Goal: Check status: Check status

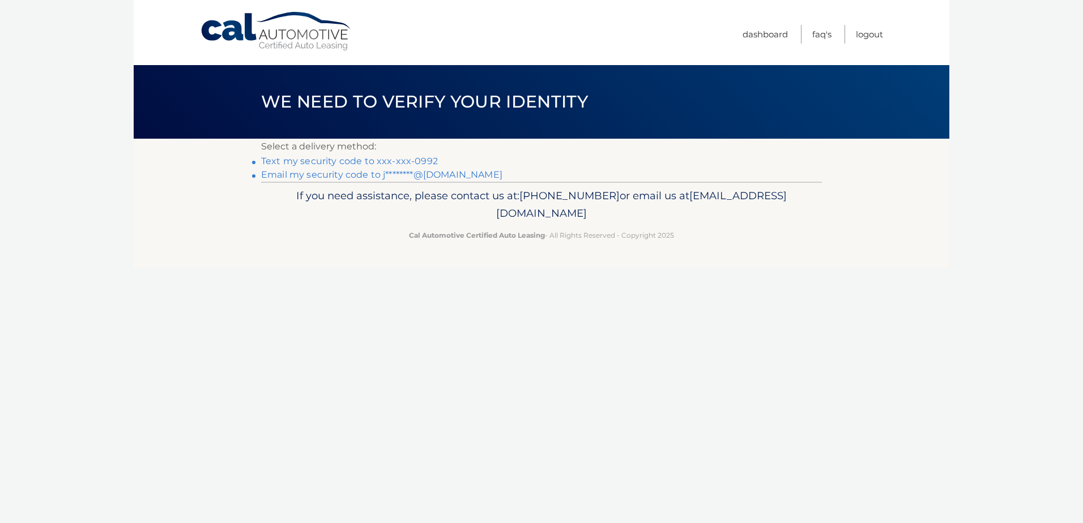
click at [352, 158] on link "Text my security code to xxx-xxx-0992" at bounding box center [349, 161] width 177 height 11
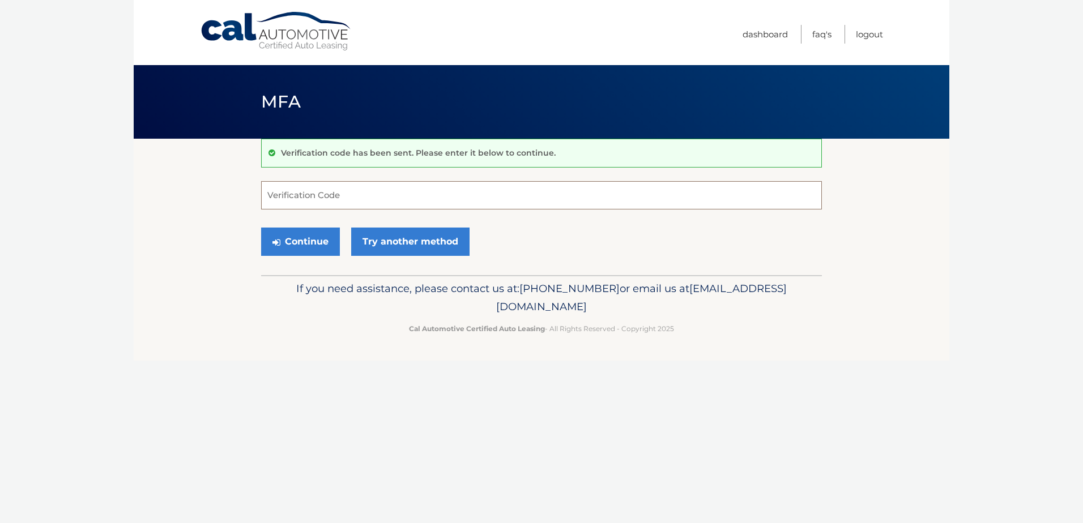
click at [330, 194] on input "Verification Code" at bounding box center [541, 195] width 561 height 28
type input "840917"
click at [294, 241] on button "Continue" at bounding box center [300, 242] width 79 height 28
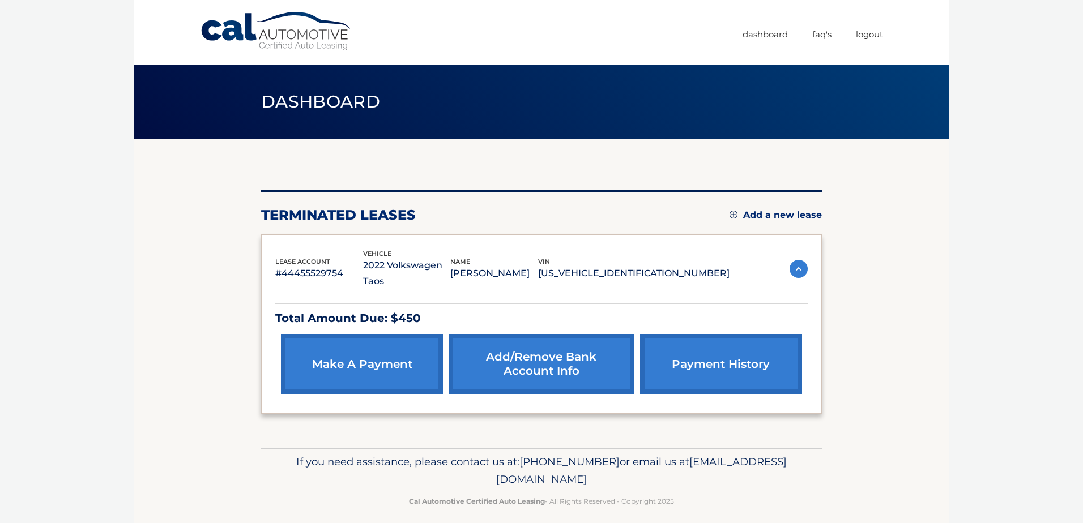
click at [791, 260] on img at bounding box center [799, 269] width 18 height 18
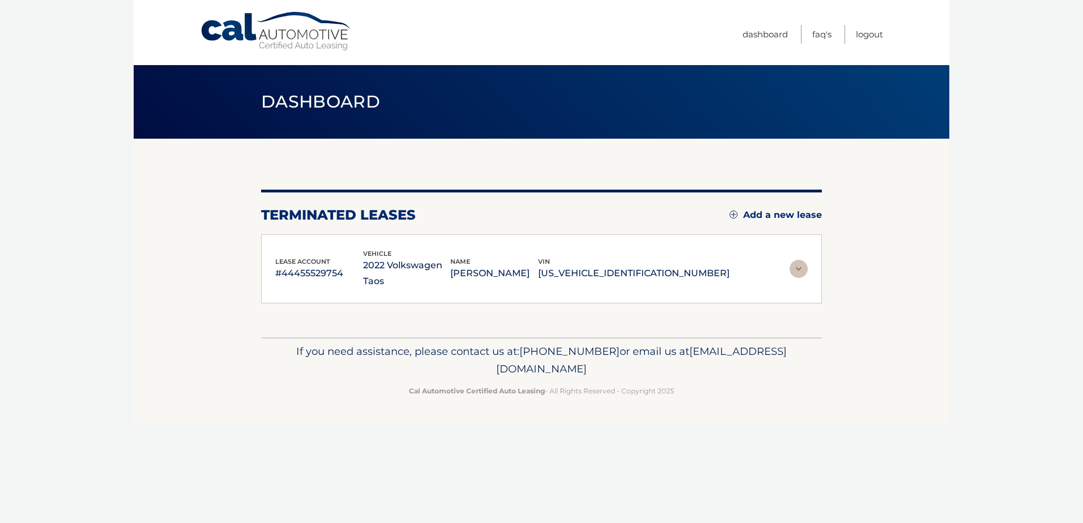
click at [791, 260] on img at bounding box center [799, 269] width 18 height 18
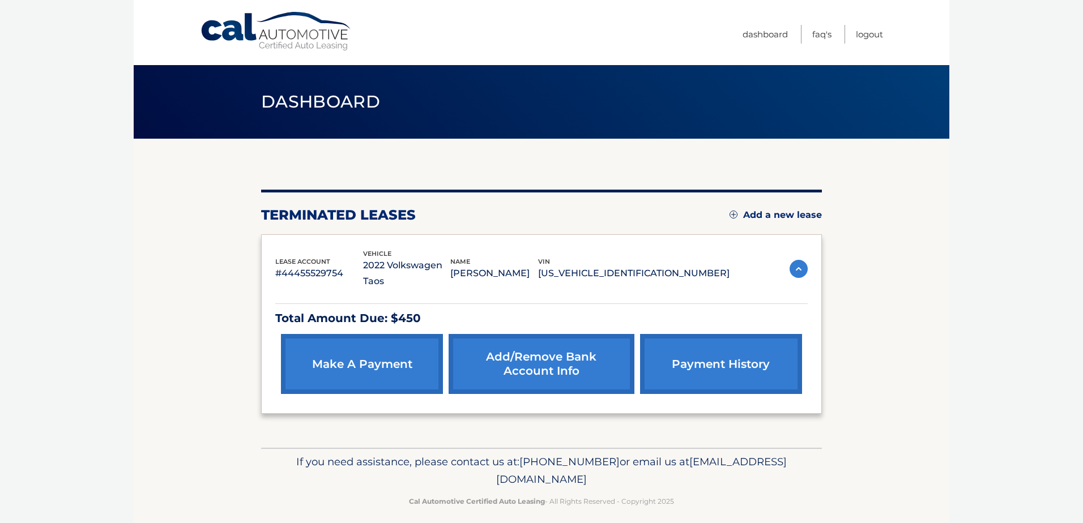
click at [737, 346] on link "payment history" at bounding box center [721, 364] width 162 height 60
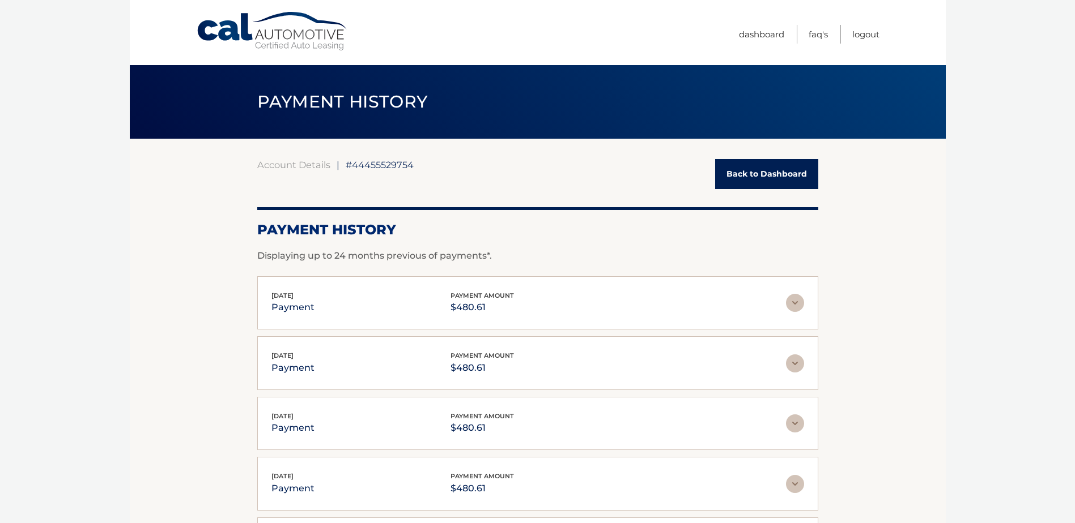
click at [768, 172] on link "Back to Dashboard" at bounding box center [766, 174] width 103 height 30
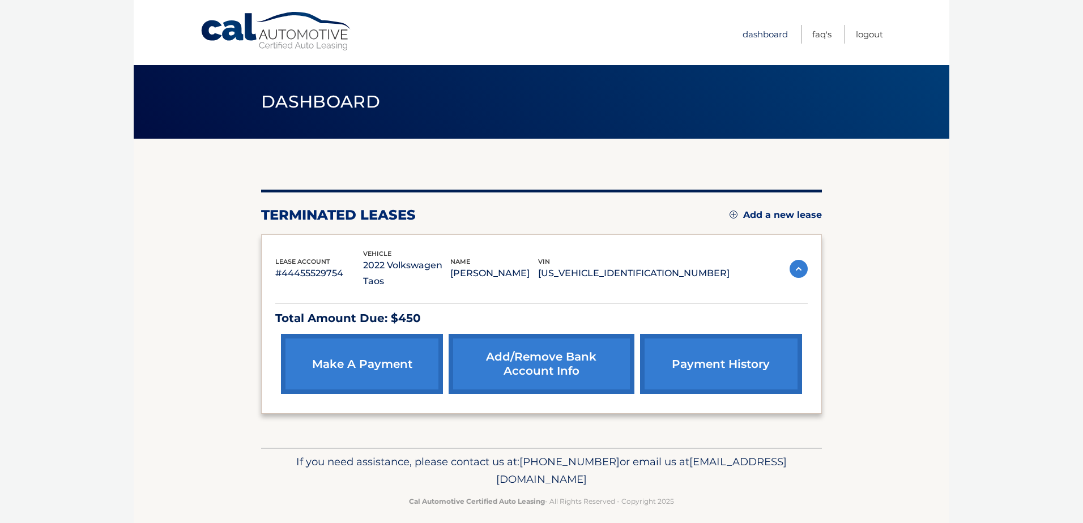
click at [766, 32] on link "Dashboard" at bounding box center [765, 34] width 45 height 19
click at [746, 33] on link "Dashboard" at bounding box center [765, 34] width 45 height 19
click at [801, 260] on img at bounding box center [799, 269] width 18 height 18
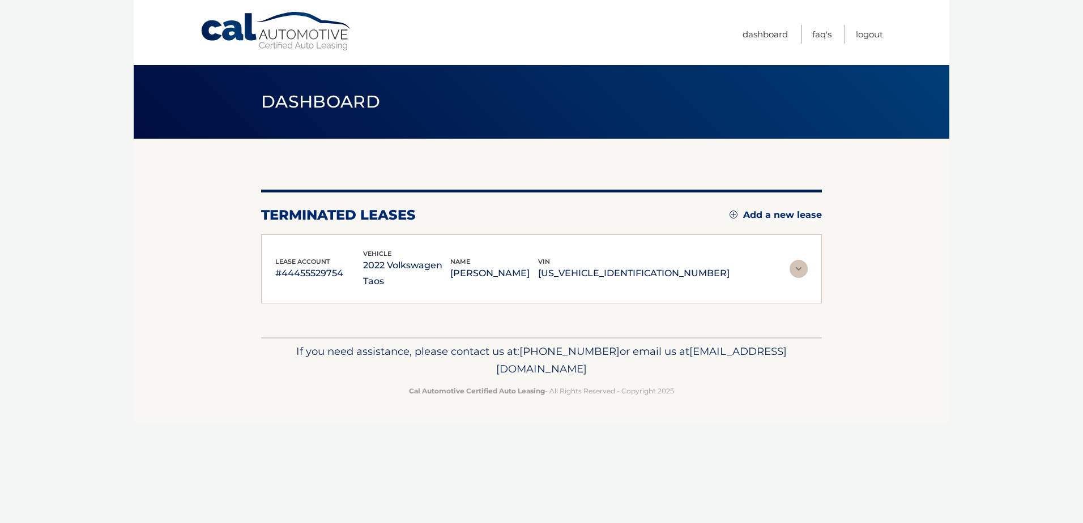
click at [801, 260] on img at bounding box center [799, 269] width 18 height 18
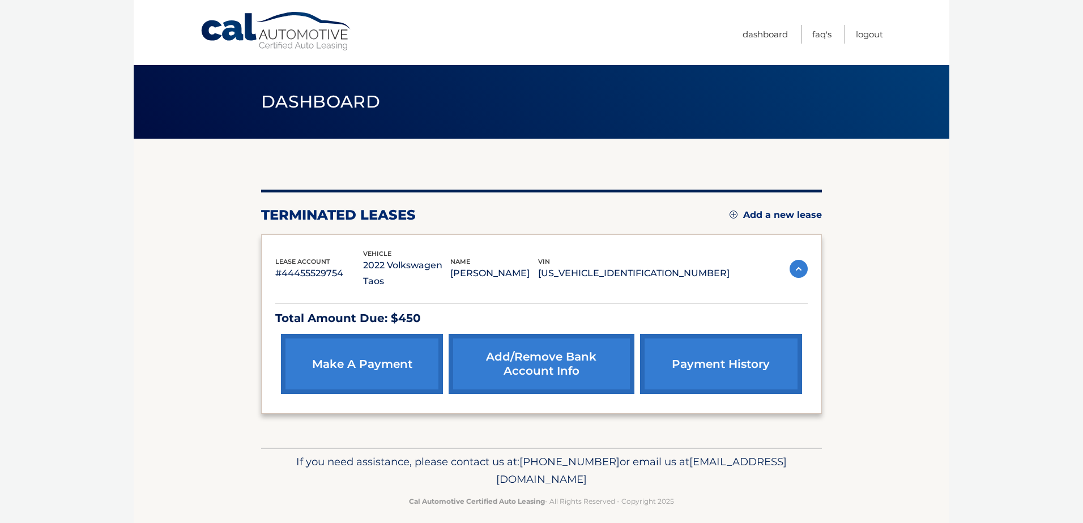
drag, startPoint x: 666, startPoint y: 283, endPoint x: 666, endPoint y: 272, distance: 10.8
click at [666, 290] on div "Total Amount Due: $450 make a payment Add/Remove bank account info payment hist…" at bounding box center [541, 345] width 533 height 110
drag, startPoint x: 669, startPoint y: 267, endPoint x: 688, endPoint y: 302, distance: 39.6
click at [669, 269] on p "[US_VEHICLE_IDENTIFICATION_NUMBER]" at bounding box center [633, 274] width 191 height 16
